Goal: Information Seeking & Learning: Learn about a topic

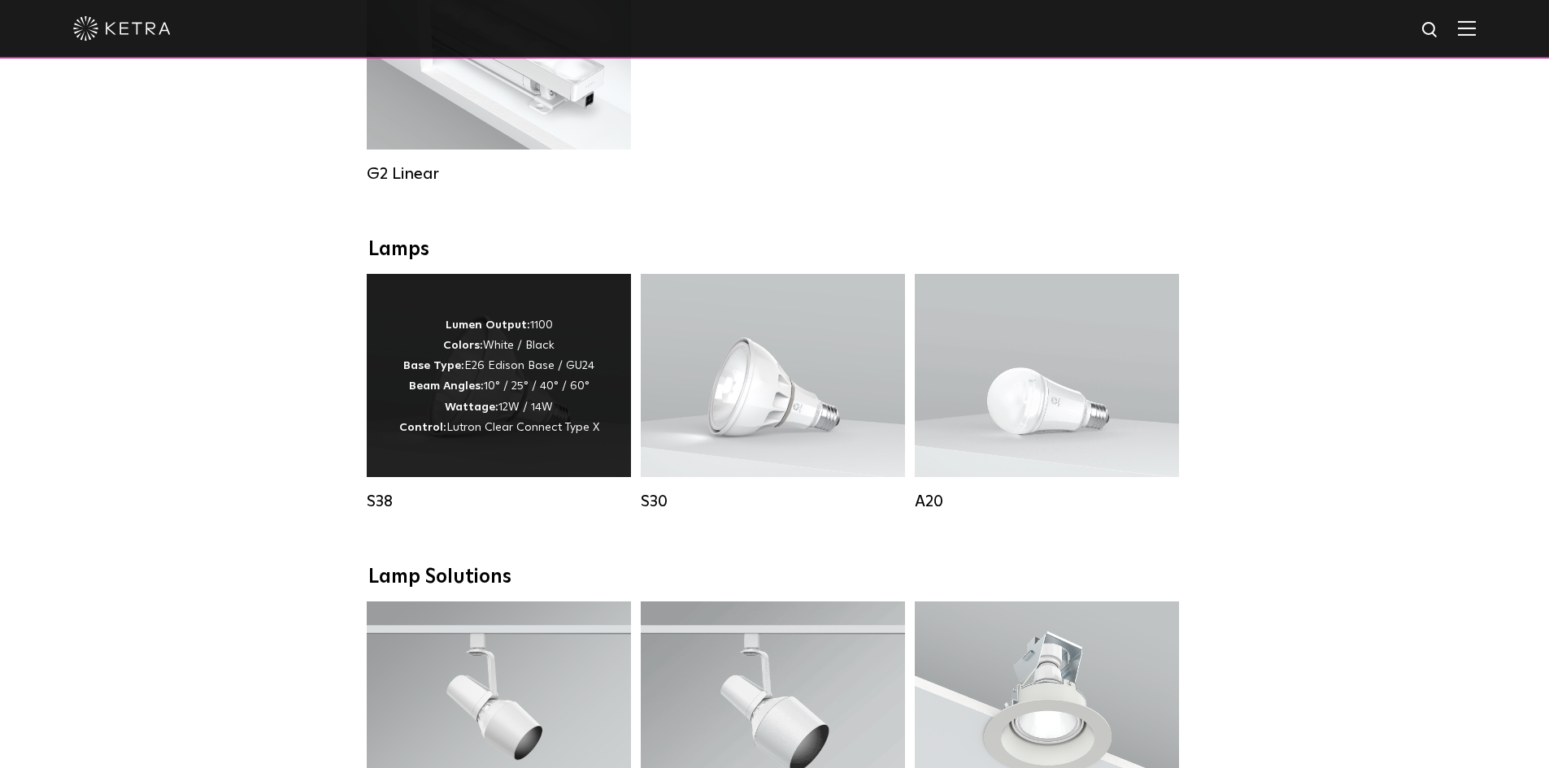
scroll to position [1057, 0]
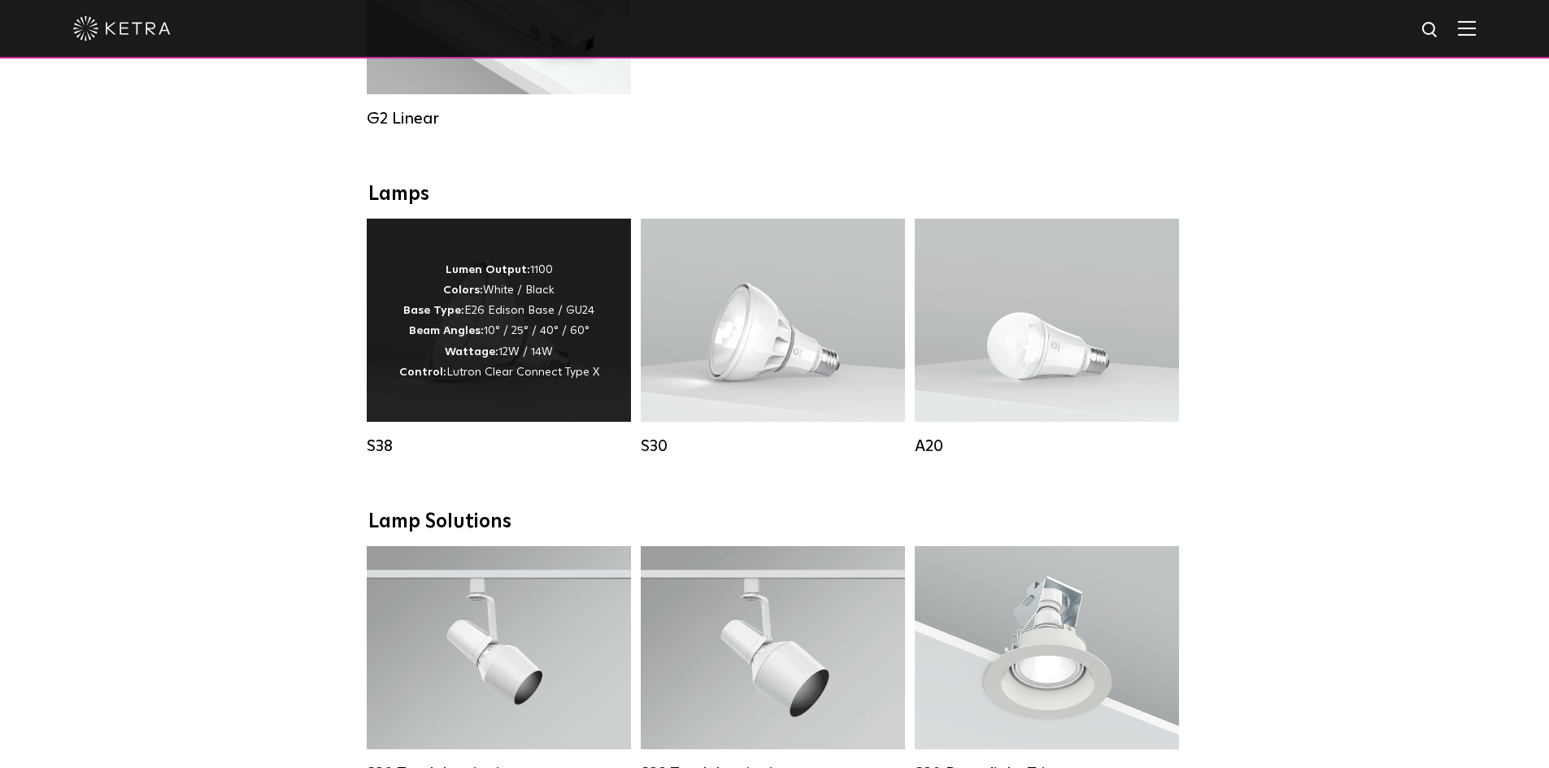
click at [495, 378] on span "Lutron Clear Connect Type X" at bounding box center [522, 372] width 153 height 11
